Goal: Information Seeking & Learning: Check status

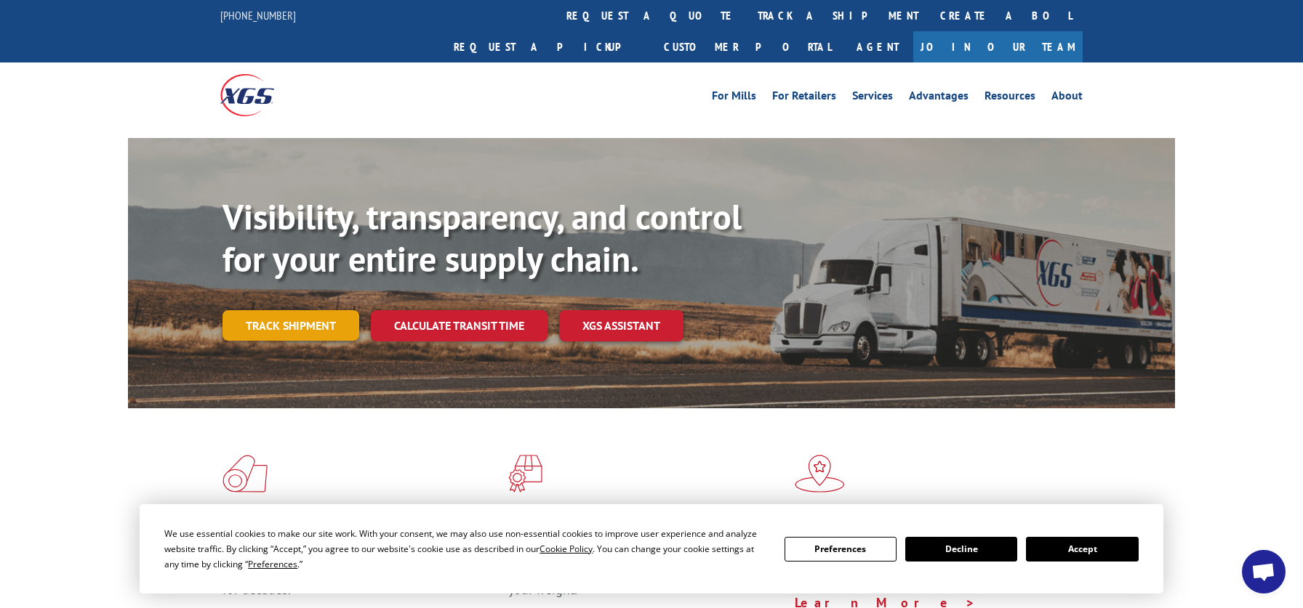
click at [233, 310] on link "Track shipment" at bounding box center [290, 325] width 137 height 31
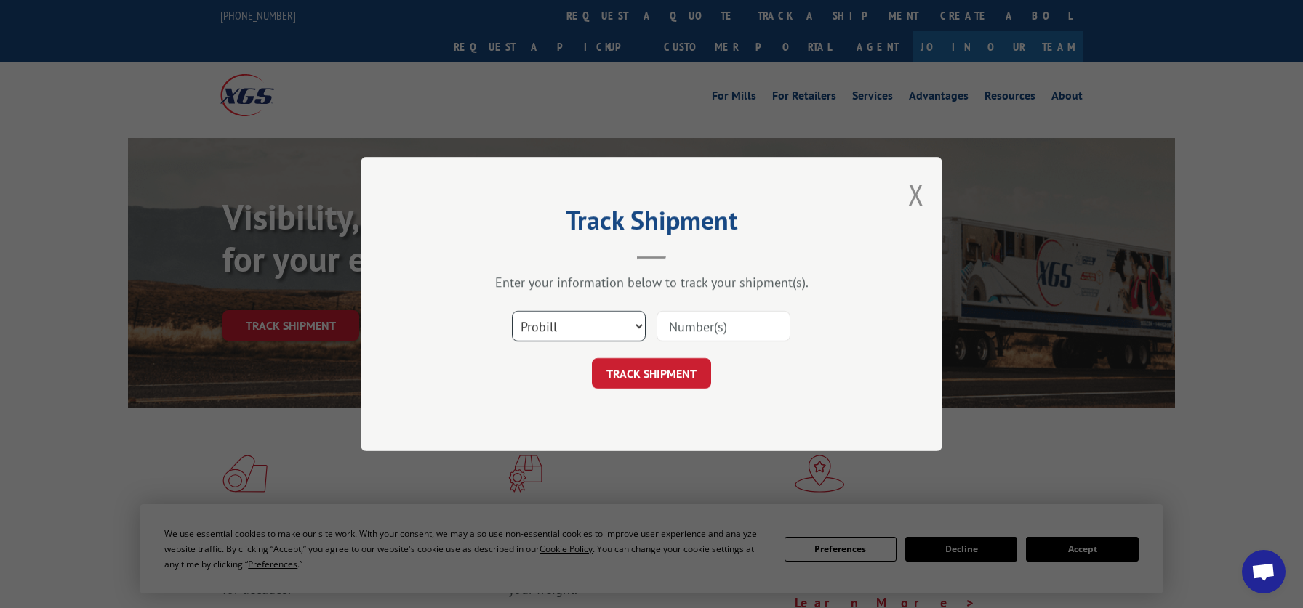
click at [512, 311] on select "Select category... Probill BOL PO" at bounding box center [579, 326] width 134 height 31
select select "bol"
click option "BOL" at bounding box center [0, 0] width 0 height 0
click at [706, 323] on input at bounding box center [723, 326] width 134 height 31
type input "7050126"
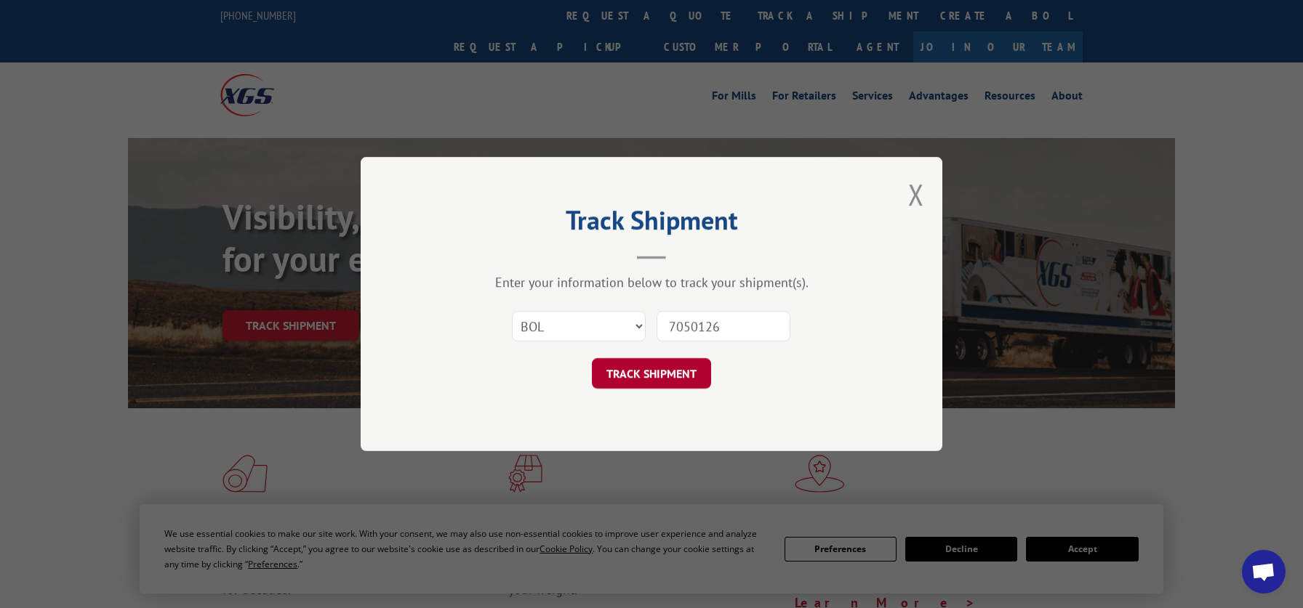
click at [679, 376] on button "TRACK SHIPMENT" at bounding box center [651, 373] width 119 height 31
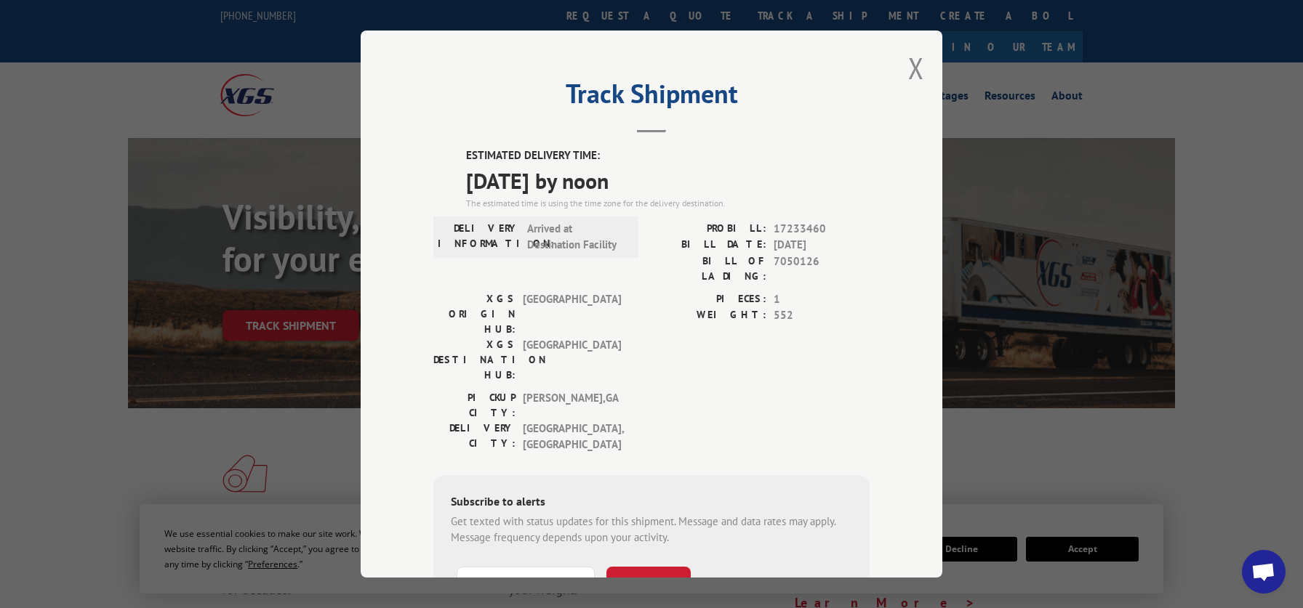
click at [677, 315] on div "PIECES: 1 WEIGHT: 552" at bounding box center [760, 340] width 218 height 99
click at [917, 69] on button "Close modal" at bounding box center [916, 68] width 16 height 39
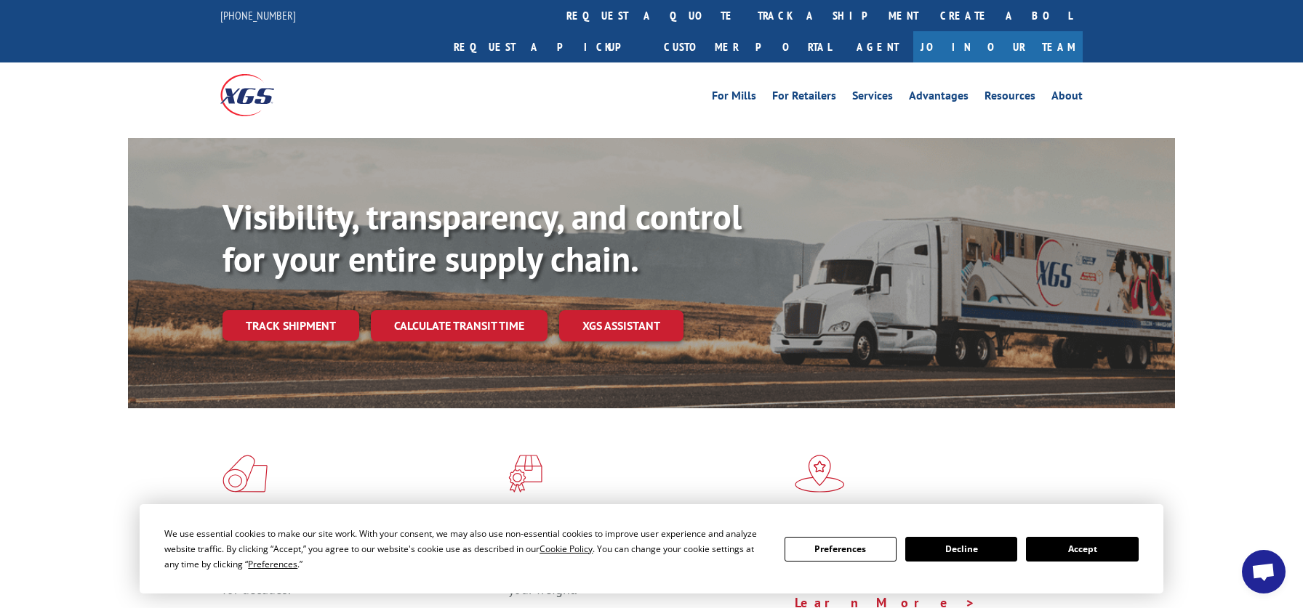
click at [66, 138] on div "Visibility, transparency, and control for your entire supply chain. Track shipm…" at bounding box center [651, 287] width 1303 height 299
